Goal: Task Accomplishment & Management: Complete application form

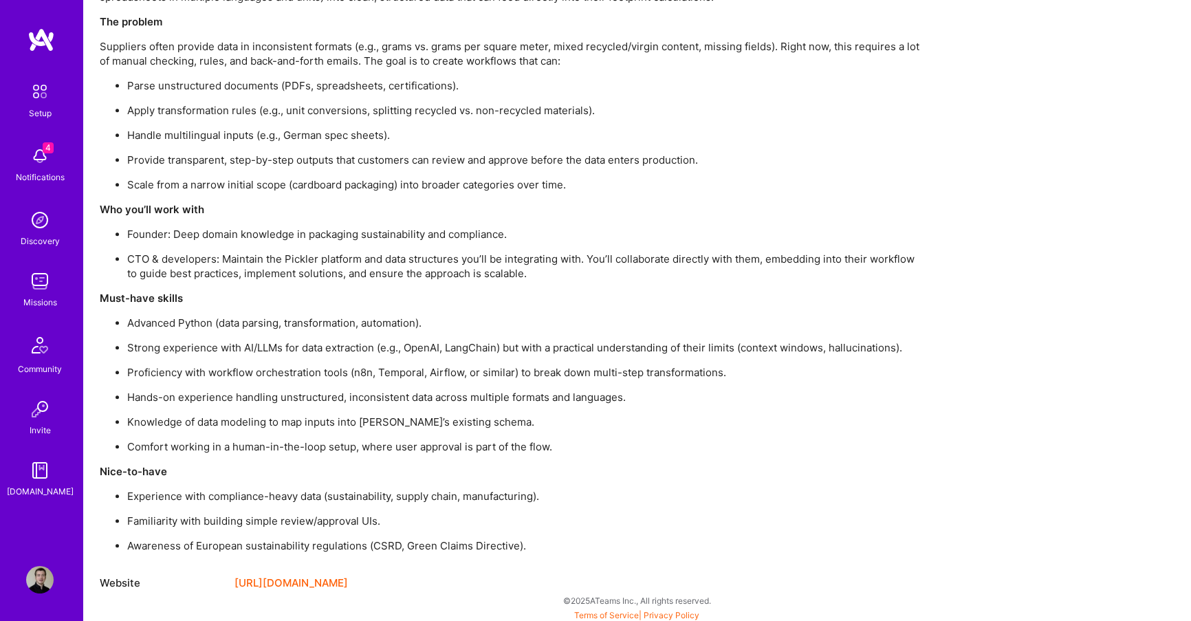
scroll to position [1008, 0]
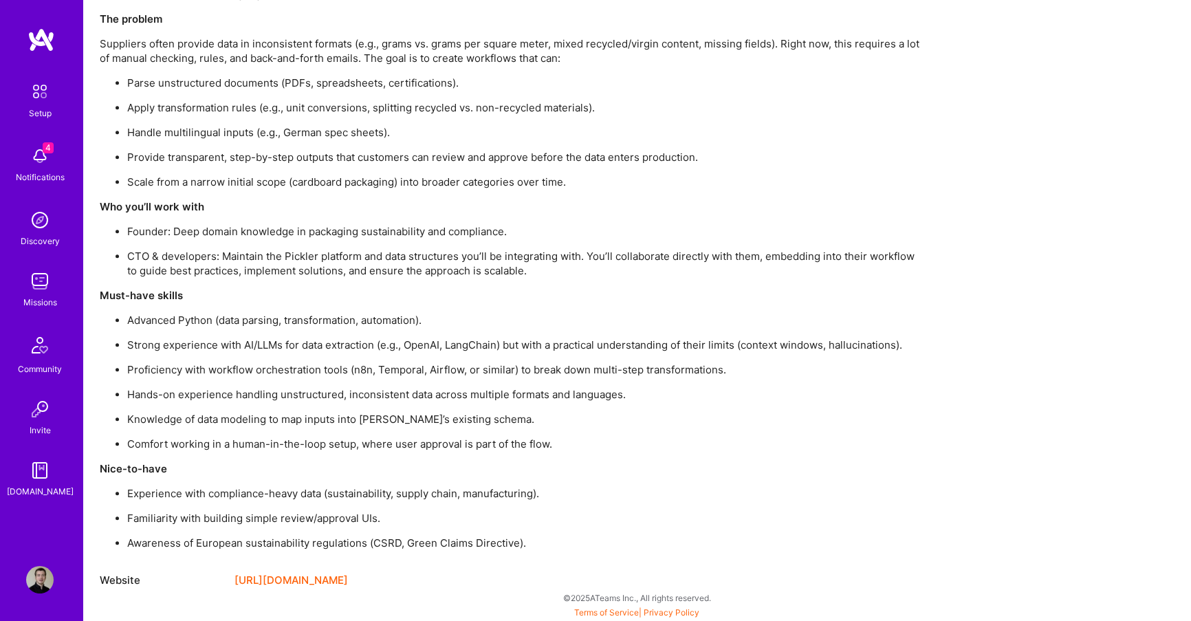
click at [237, 578] on link "[URL][DOMAIN_NAME]" at bounding box center [290, 580] width 113 height 17
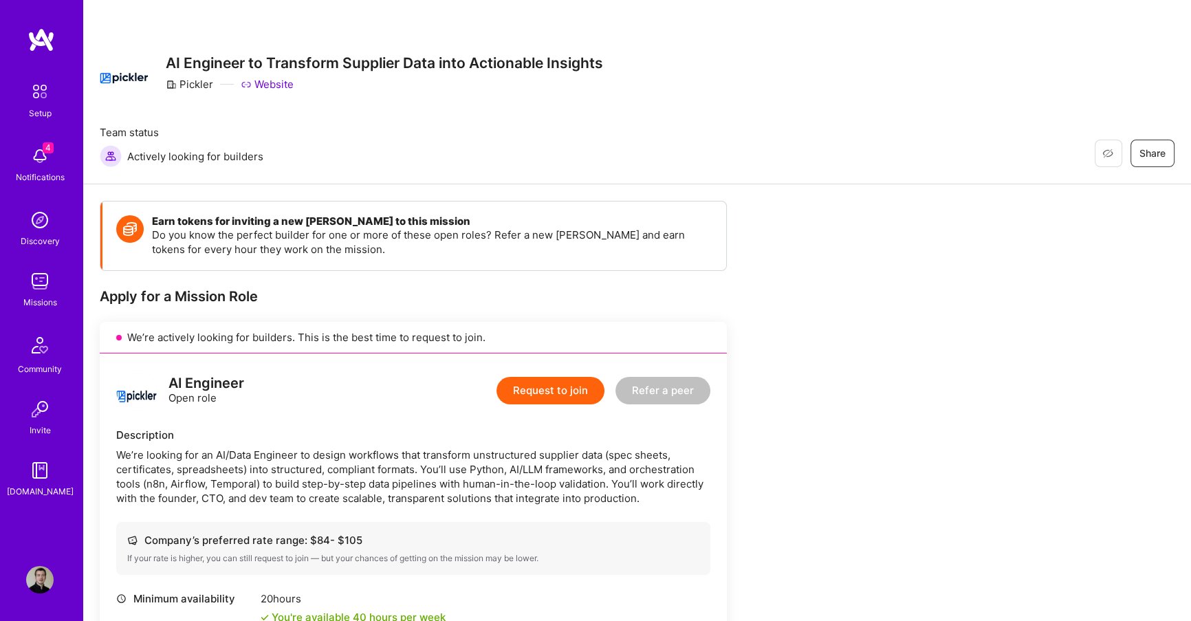
click at [515, 393] on button "Request to join" at bounding box center [551, 391] width 108 height 28
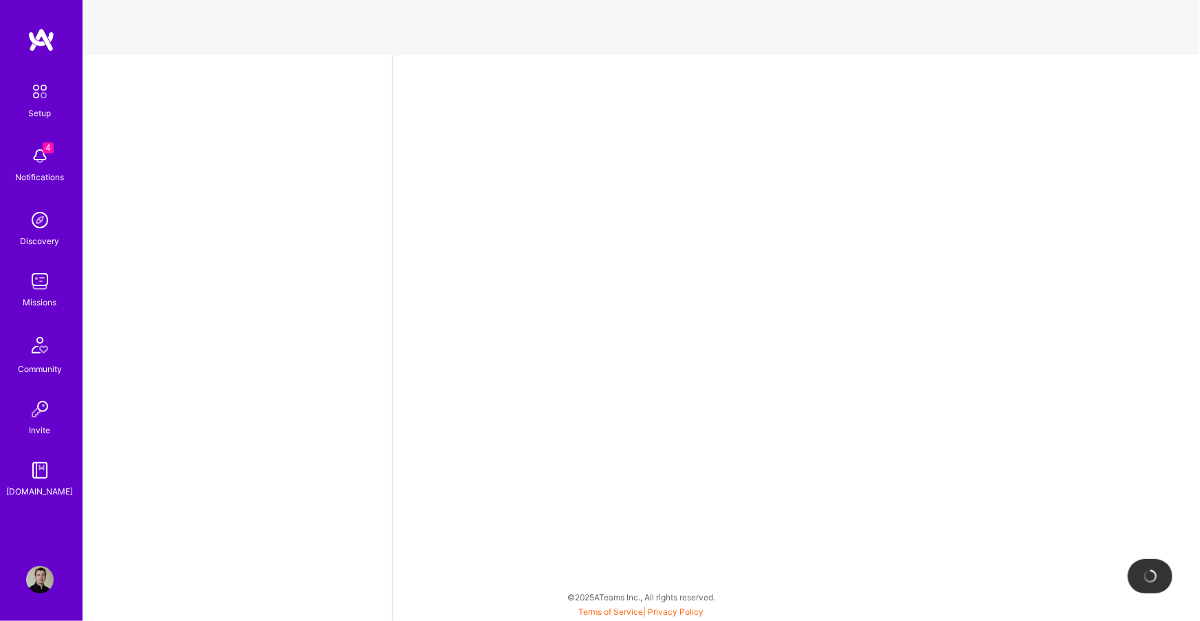
select select "DE"
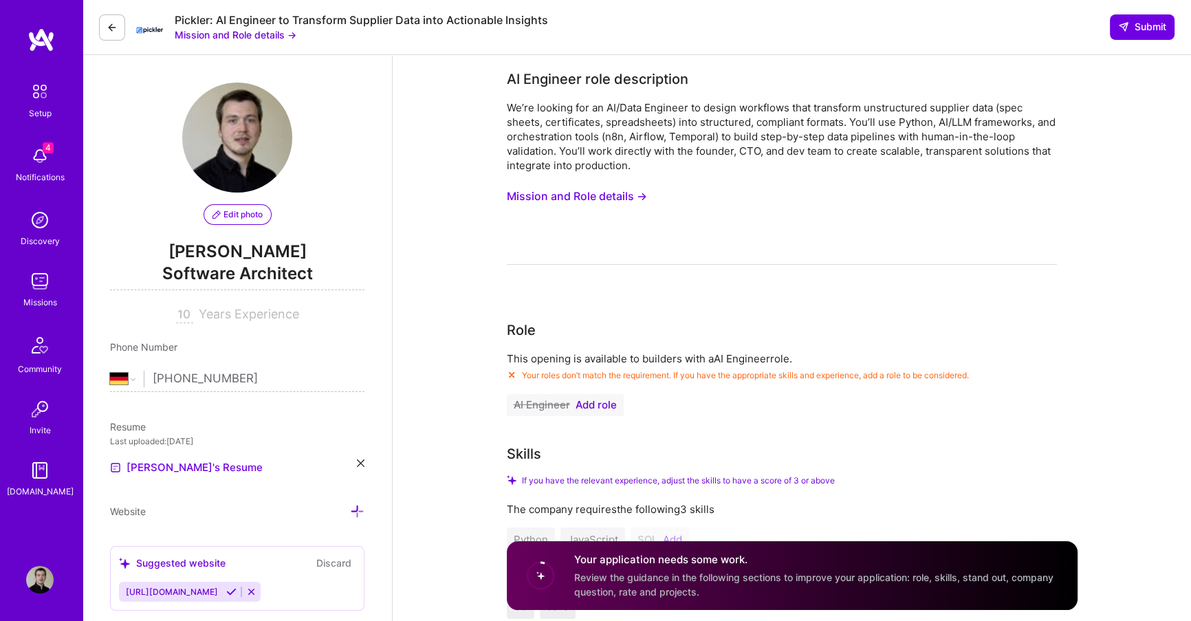
click at [589, 407] on span "Add role" at bounding box center [596, 405] width 41 height 11
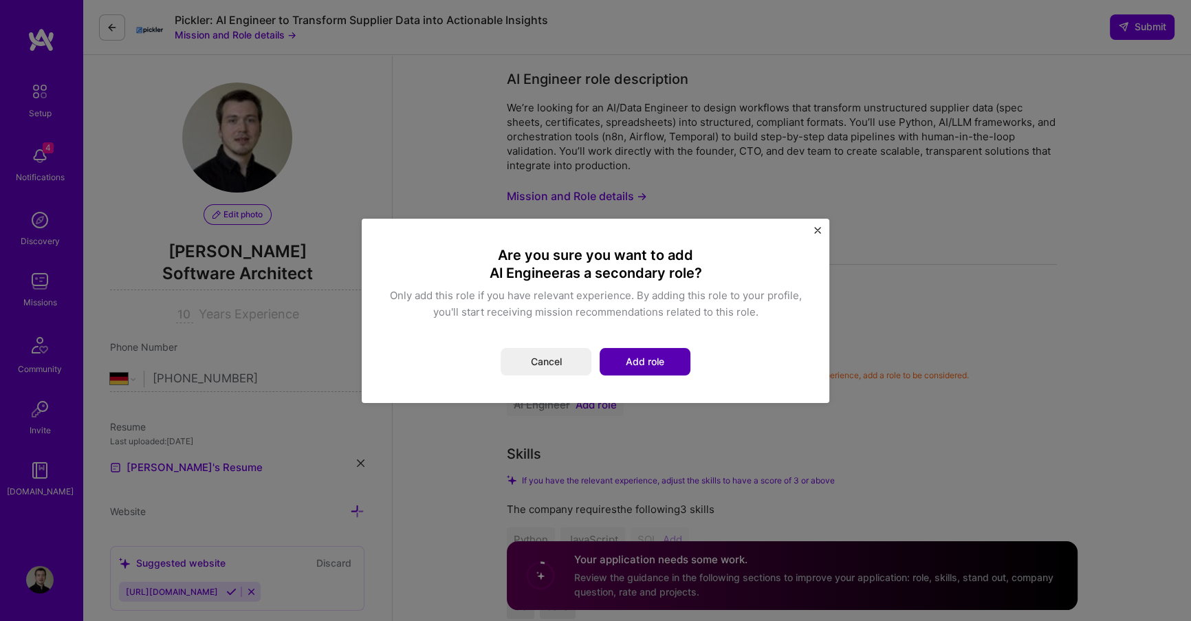
click at [616, 371] on button "Add role" at bounding box center [645, 362] width 91 height 28
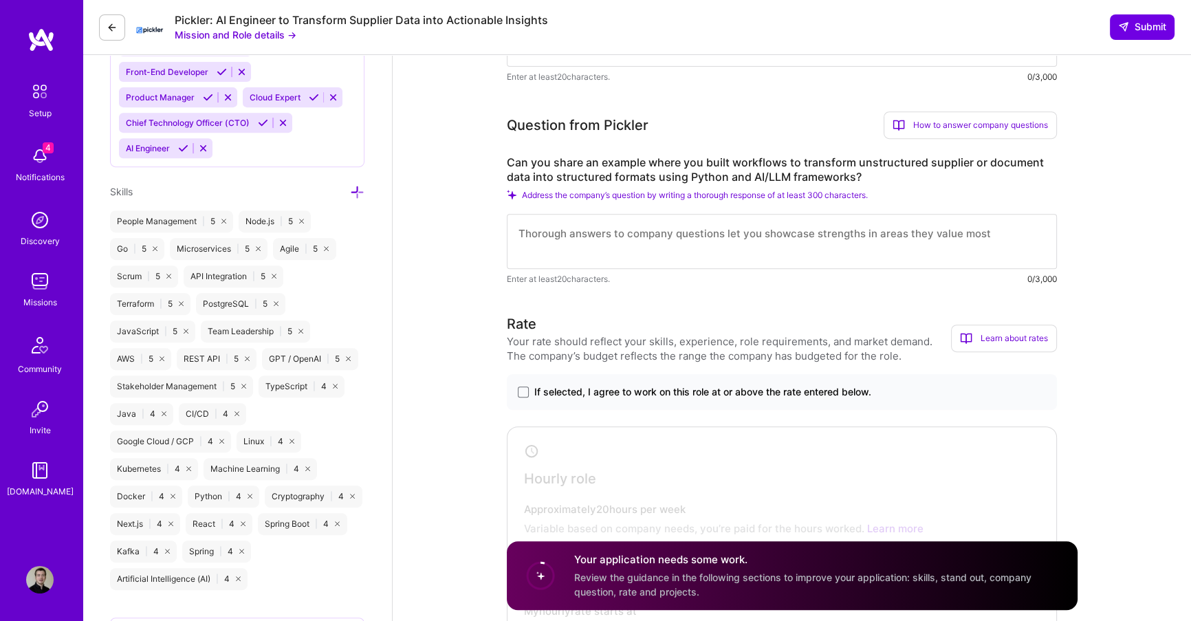
scroll to position [717, 0]
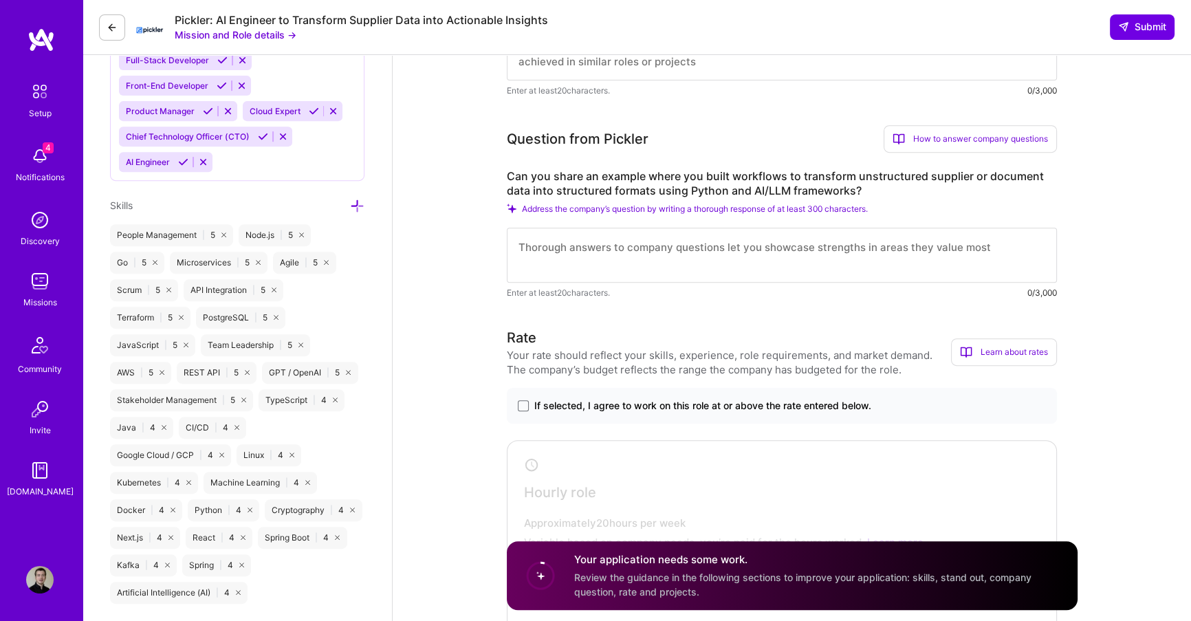
click at [567, 279] on textarea at bounding box center [782, 255] width 550 height 55
click at [556, 268] on textarea at bounding box center [782, 255] width 550 height 55
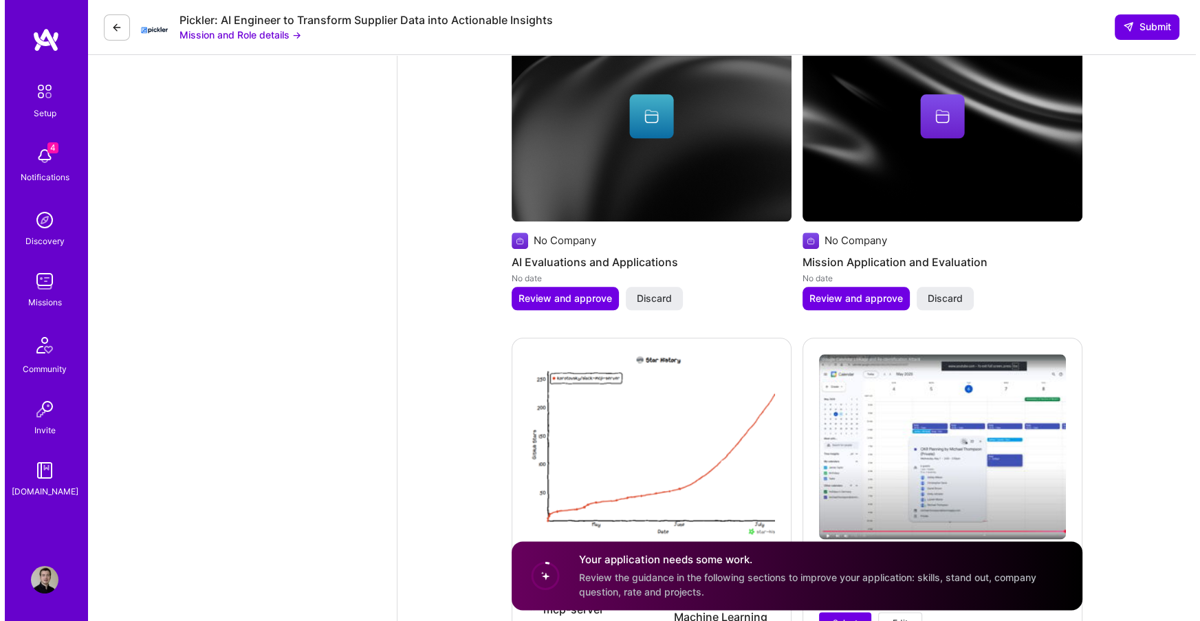
scroll to position [1943, 0]
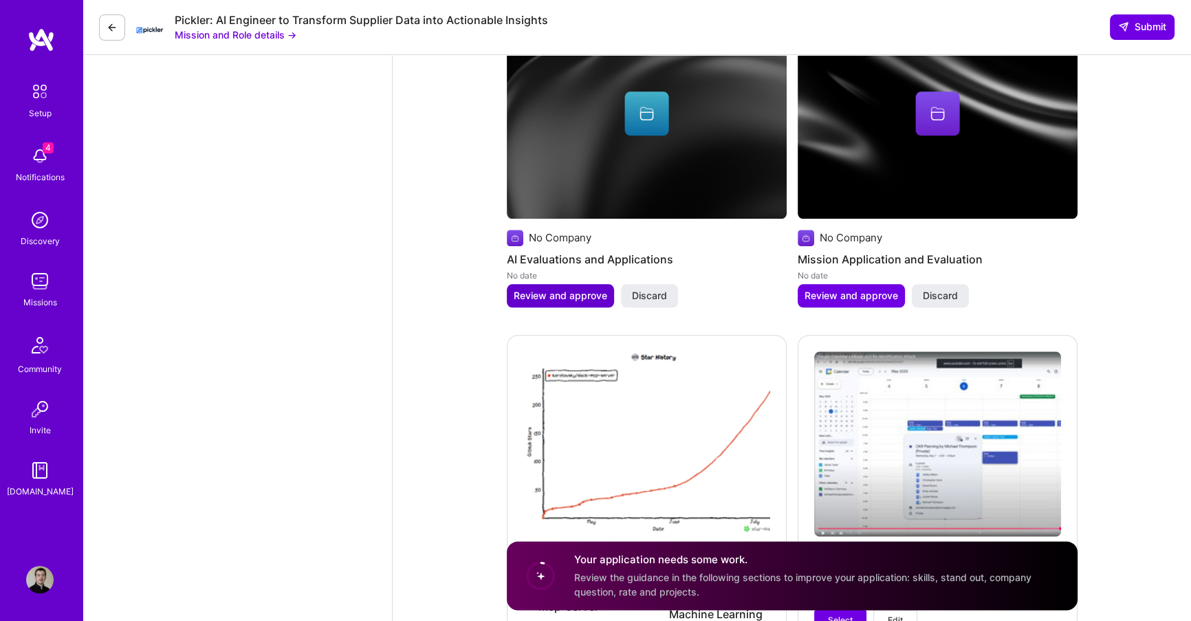
click at [530, 293] on span "Review and approve" at bounding box center [561, 296] width 94 height 14
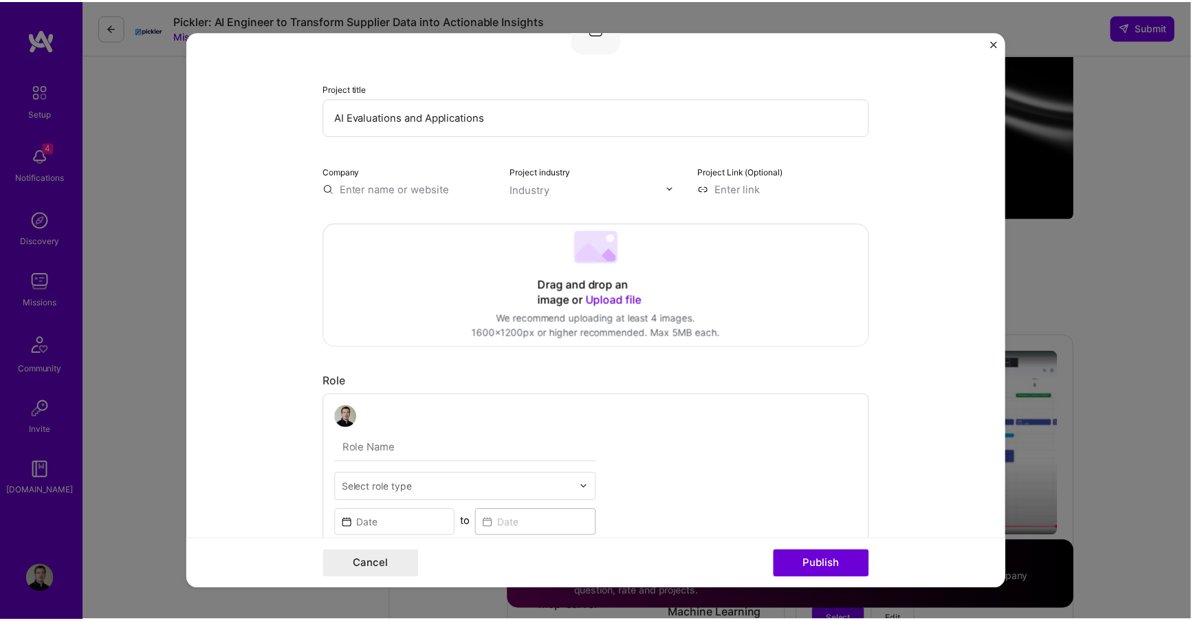
scroll to position [0, 0]
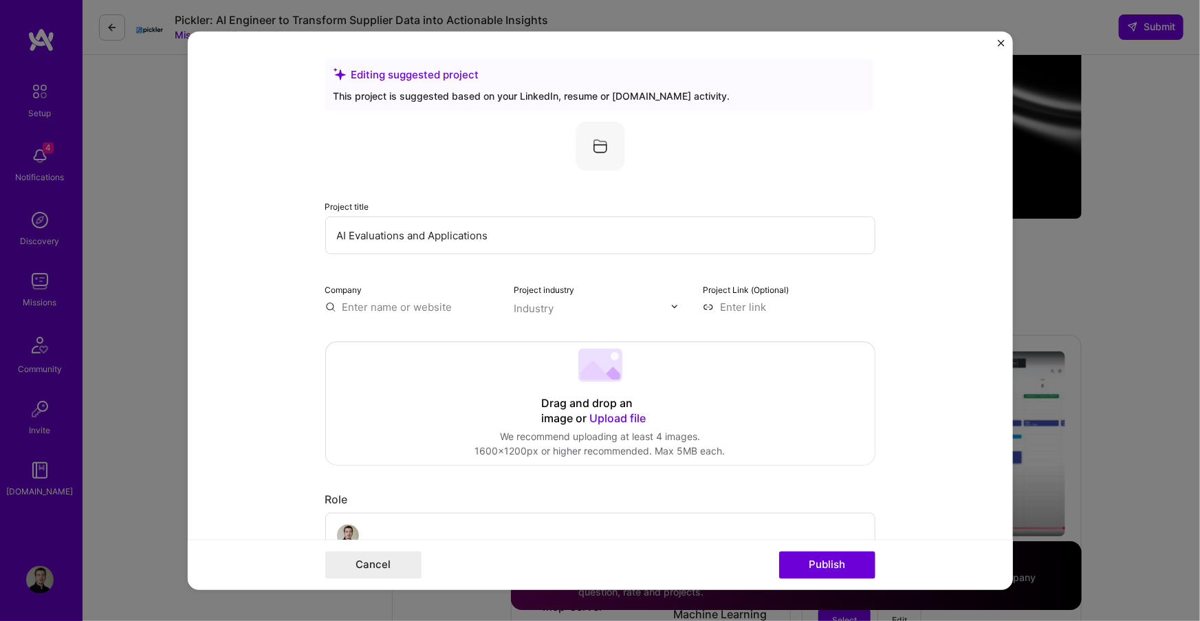
click at [1001, 42] on img "Close" at bounding box center [1001, 42] width 7 height 7
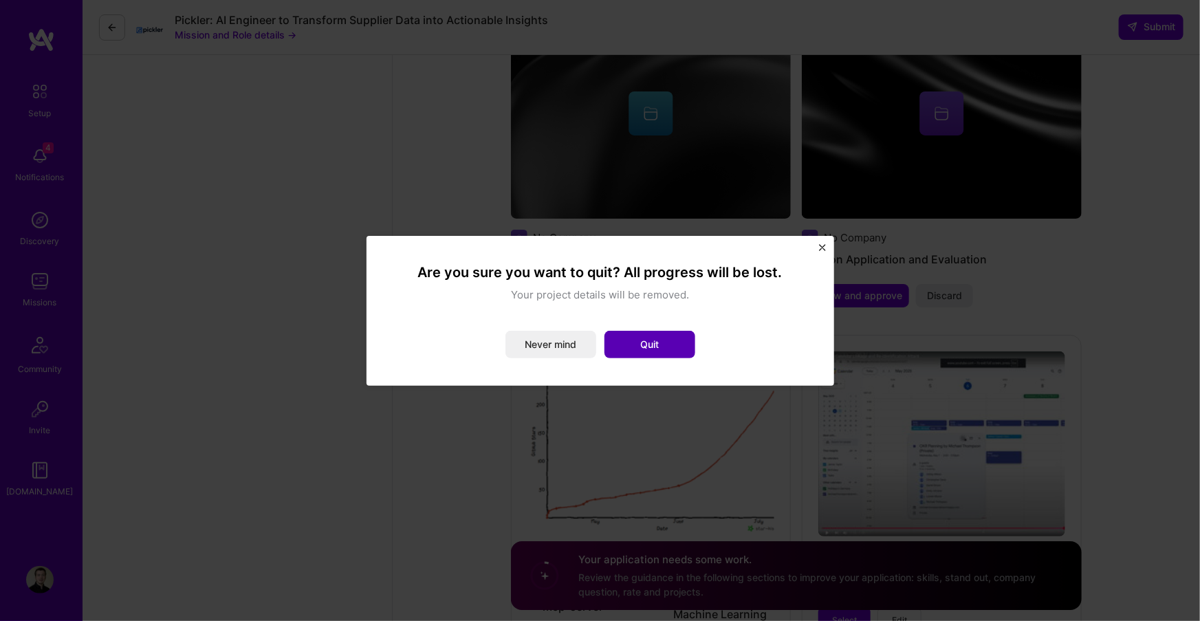
click at [662, 342] on button "Quit" at bounding box center [649, 345] width 91 height 28
